Goal: Information Seeking & Learning: Learn about a topic

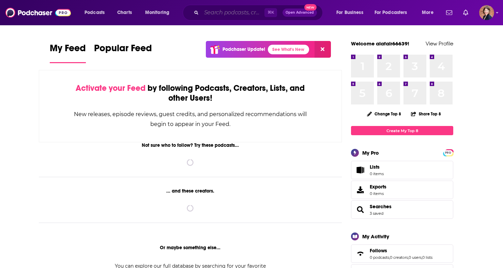
drag, startPoint x: 0, startPoint y: 0, endPoint x: 220, endPoint y: 14, distance: 220.7
click at [220, 14] on input "Search podcasts, credits, & more..." at bounding box center [232, 12] width 63 height 11
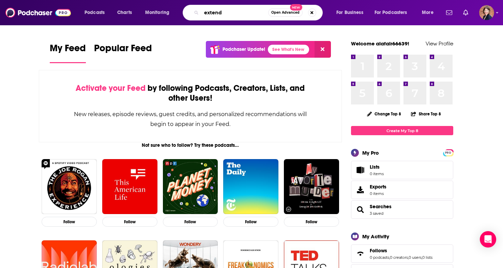
type input "extend"
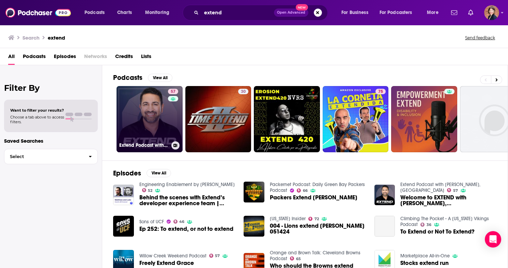
click at [142, 118] on link "57 Extend Podcast with [PERSON_NAME], [GEOGRAPHIC_DATA]" at bounding box center [150, 119] width 66 height 66
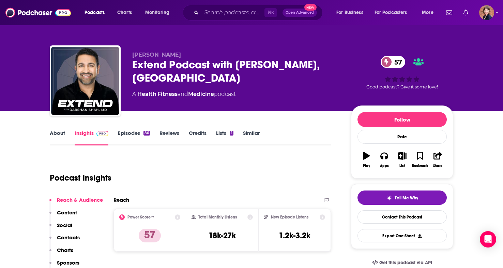
scroll to position [32, 0]
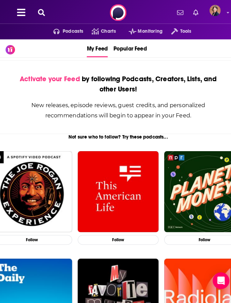
click at [38, 13] on icon at bounding box center [40, 12] width 7 height 7
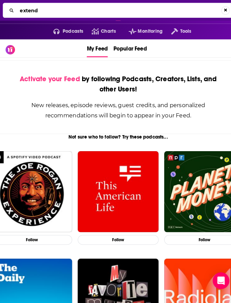
type input "extend"
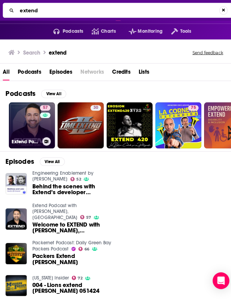
click at [31, 125] on link "57 Extend Podcast with [PERSON_NAME], [GEOGRAPHIC_DATA]" at bounding box center [31, 122] width 45 height 45
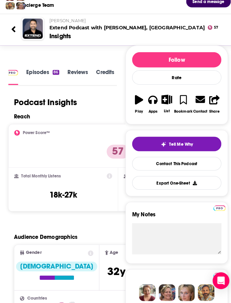
scroll to position [0, -49]
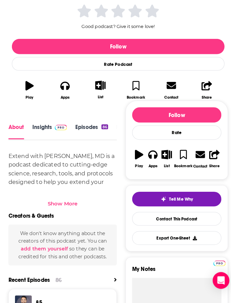
scroll to position [177, 0]
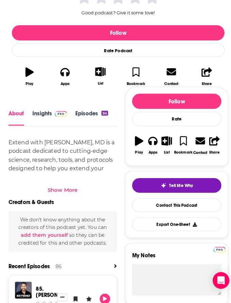
click at [63, 182] on div "Show More" at bounding box center [60, 185] width 29 height 6
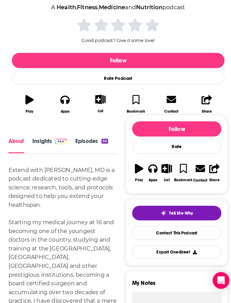
scroll to position [192, 0]
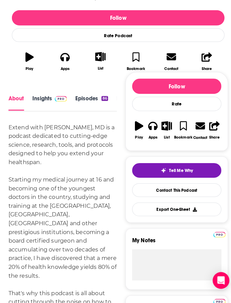
click at [88, 93] on link "Episodes 86" at bounding box center [90, 100] width 32 height 15
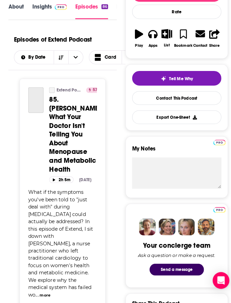
scroll to position [109, 0]
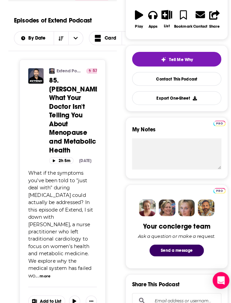
click at [63, 91] on span "85. Cynthia Thurlow: What Your Doctor Isn't Telling You About Menopause and Met…" at bounding box center [74, 112] width 52 height 77
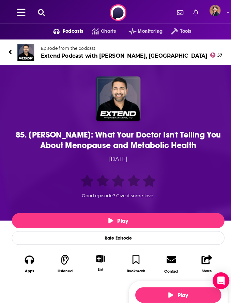
drag, startPoint x: 199, startPoint y: 141, endPoint x: 30, endPoint y: 131, distance: 169.4
click at [30, 131] on div "85. Cynthia Thurlow: What Your Doctor Isn't Telling You About Menopause and Met…" at bounding box center [115, 136] width 205 height 20
copy h1 "Cynthia Thurlow: What Your Doctor Isn't Telling You About Menopause and Metabol…"
click at [10, 48] on icon at bounding box center [9, 50] width 3 height 7
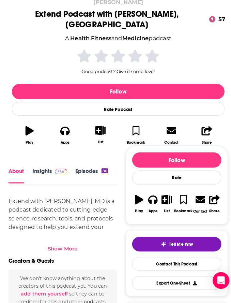
scroll to position [1, 0]
click at [82, 164] on link "Episodes 86" at bounding box center [90, 171] width 32 height 15
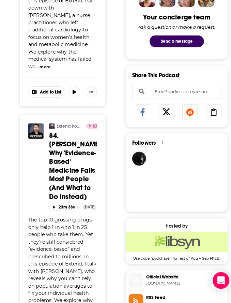
scroll to position [321, 0]
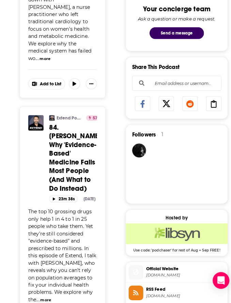
click at [62, 167] on span "84. Dr. Nick Norwitz: Why 'Evidence-Based' Medicine Fails Most People (And What…" at bounding box center [74, 154] width 52 height 68
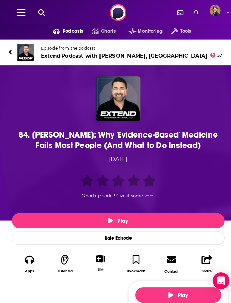
drag, startPoint x: 197, startPoint y: 142, endPoint x: 35, endPoint y: 131, distance: 163.0
click at [35, 131] on div "84. Dr. Nick Norwitz: Why 'Evidence-Based' Medicine Fails Most People (And What…" at bounding box center [115, 136] width 205 height 20
copy h1 "Dr. Nick Norwitz: Why 'Evidence-Based' Medicine Fails Most People (And What to …"
click at [10, 52] on icon at bounding box center [10, 51] width 3 height 4
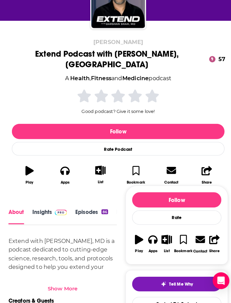
scroll to position [34, 0]
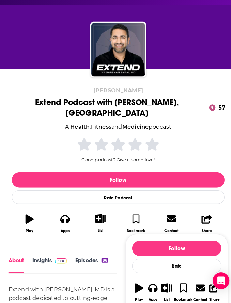
click at [79, 251] on link "Episodes 86" at bounding box center [90, 258] width 32 height 15
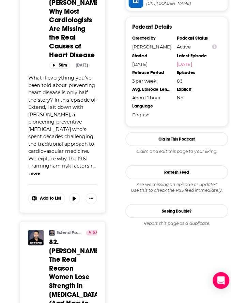
scroll to position [692, 0]
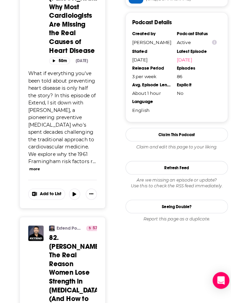
click at [69, 54] on span "83. Dr. Joel Kahn: Why Most Cardiologists Are Missing the Real Causes of Heart …" at bounding box center [74, 20] width 52 height 68
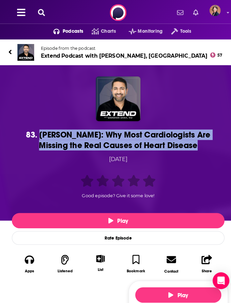
drag, startPoint x: 185, startPoint y: 141, endPoint x: 32, endPoint y: 130, distance: 153.5
click at [32, 130] on div "83. Dr. Joel Kahn: Why Most Cardiologists Are Missing the Real Causes of Heart …" at bounding box center [115, 136] width 205 height 20
copy h1 "r. Joel Kahn: Why Most Cardiologists Are Missing the Real Causes of Heart Disea…"
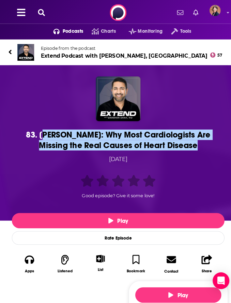
click at [168, 144] on div "83. Dr. Joel Kahn: Why Most Cardiologists Are Missing the Real Causes of Heart …" at bounding box center [115, 136] width 205 height 20
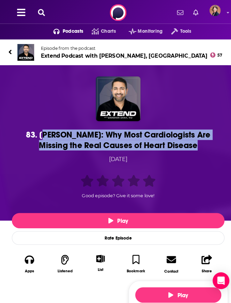
click at [178, 142] on div "83. Dr. Joel Kahn: Why Most Cardiologists Are Missing the Real Causes of Heart …" at bounding box center [115, 136] width 205 height 20
drag, startPoint x: 178, startPoint y: 142, endPoint x: 29, endPoint y: 130, distance: 149.1
click at [29, 130] on div "83. Dr. Joel Kahn: Why Most Cardiologists Are Missing the Real Causes of Heart …" at bounding box center [115, 136] width 205 height 20
